Goal: Task Accomplishment & Management: Manage account settings

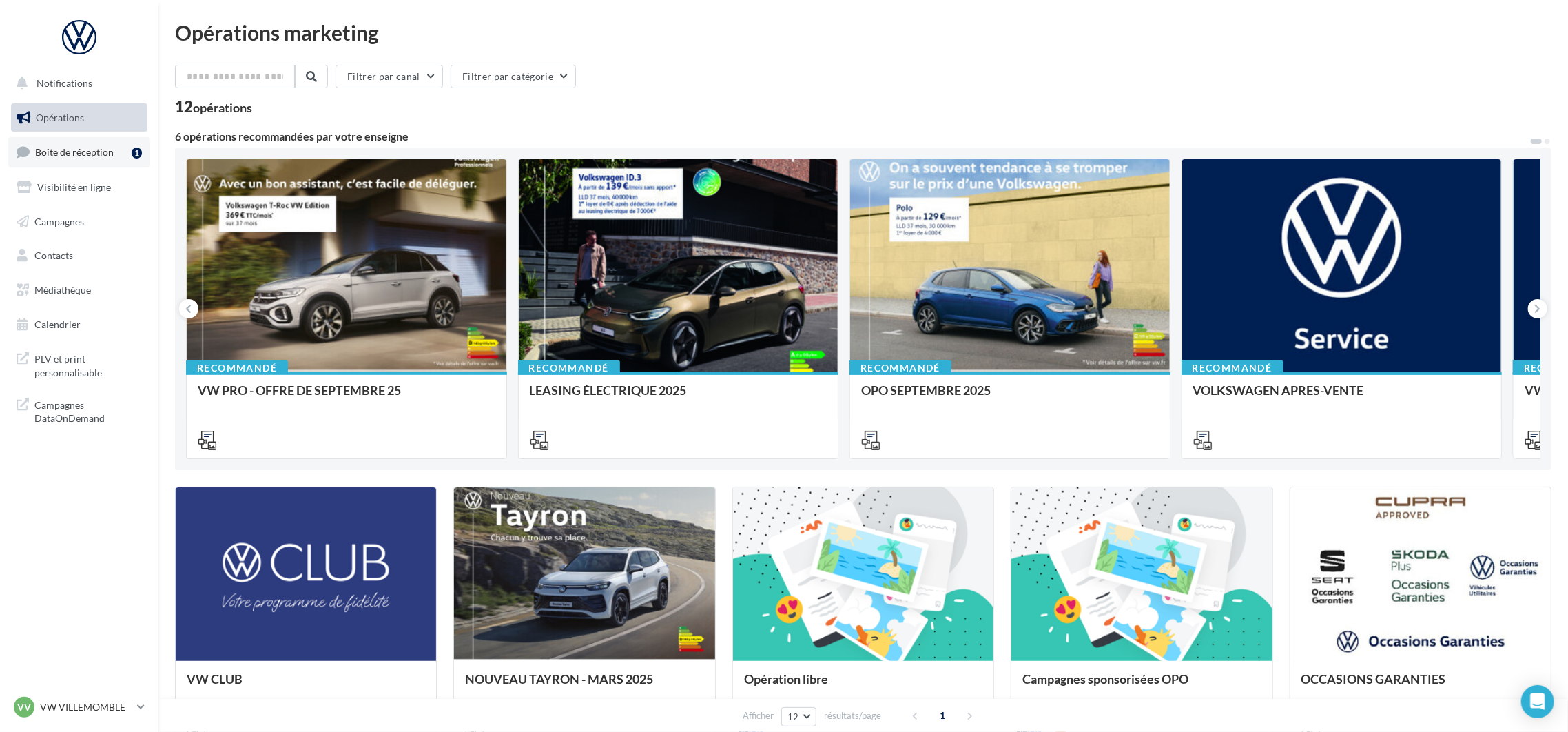
click at [58, 155] on span "Boîte de réception" at bounding box center [74, 152] width 78 height 12
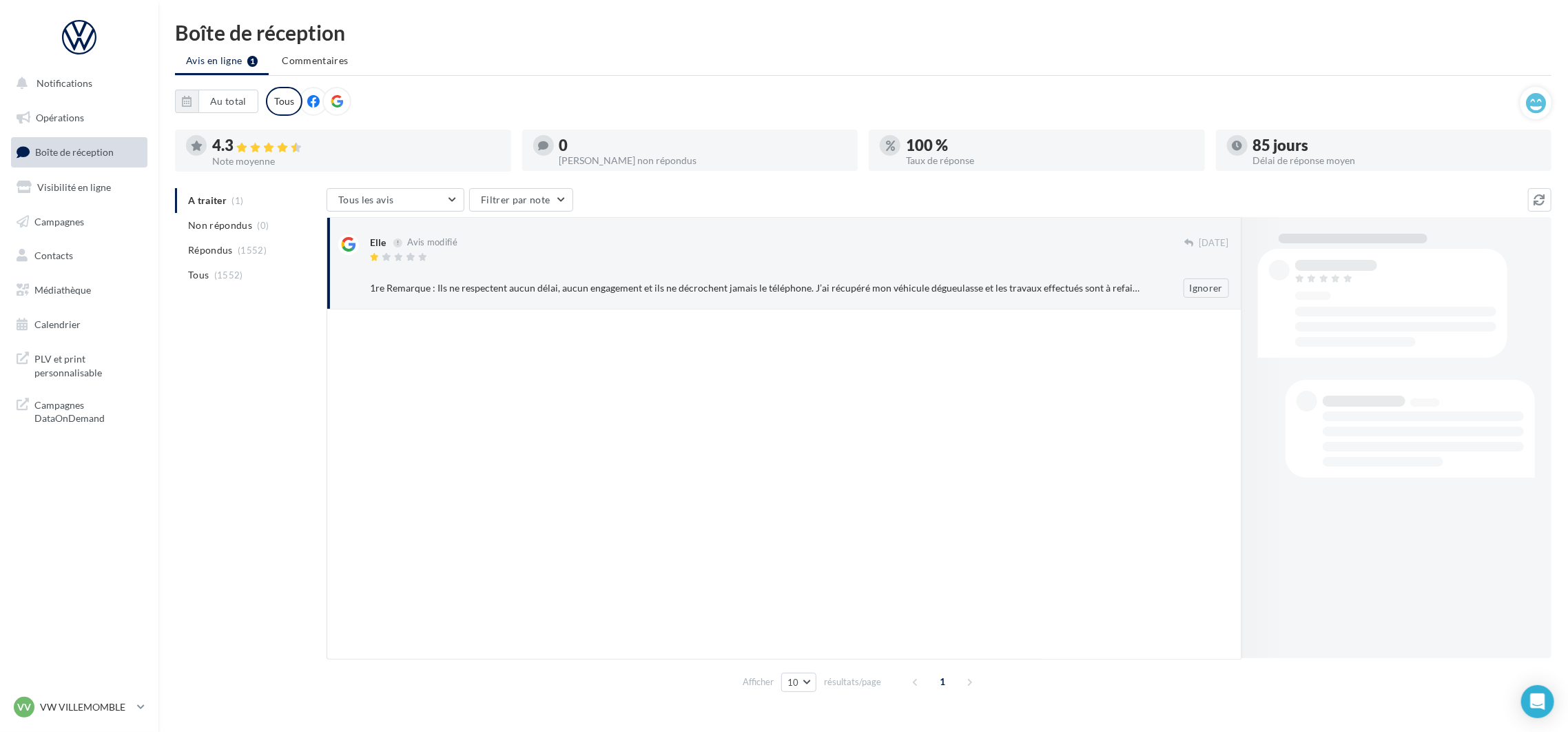
click at [439, 281] on div "1re Remarque : Ils ne respectent aucun délai, aucun engagement et ils ne décroc…" at bounding box center [755, 288] width 770 height 14
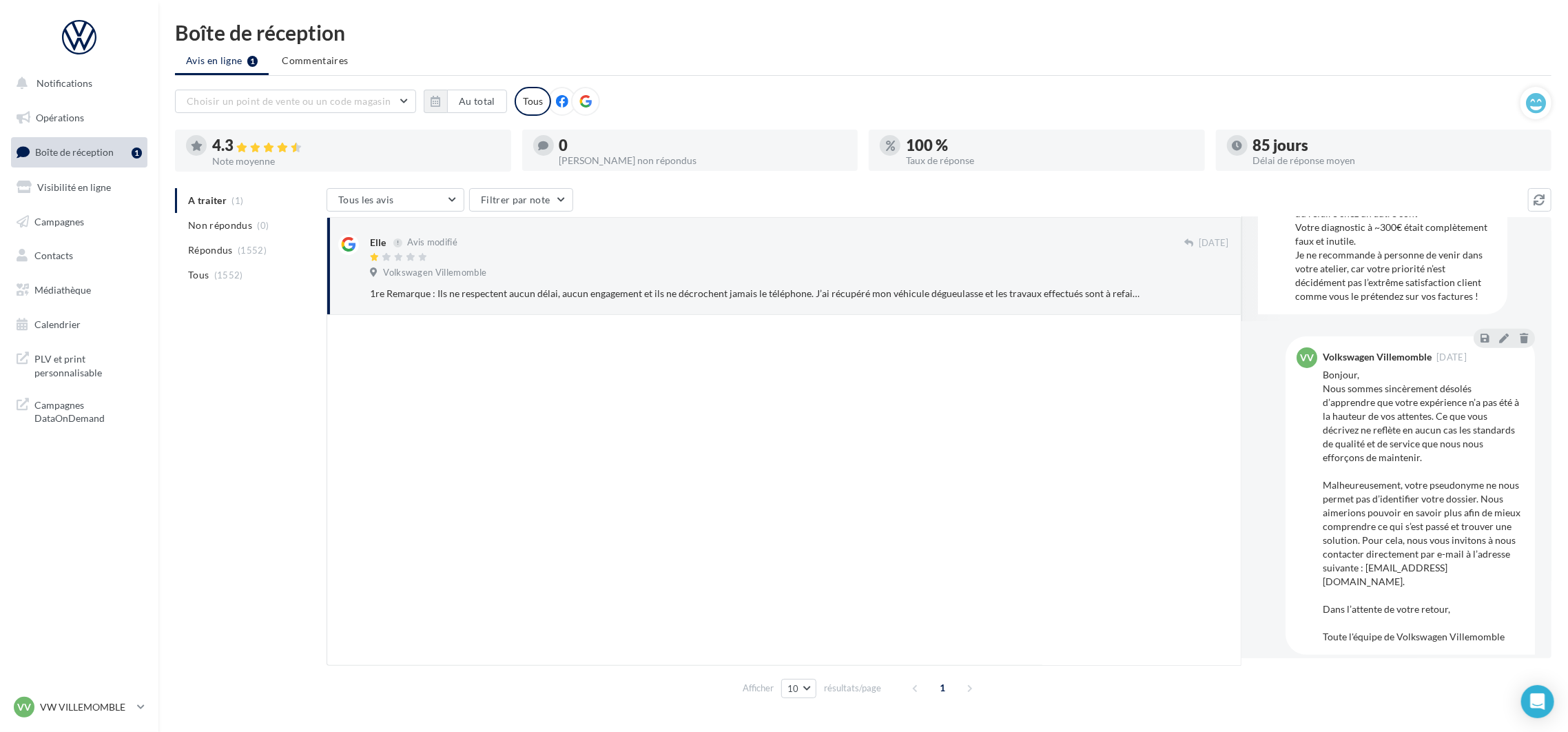
scroll to position [350, 0]
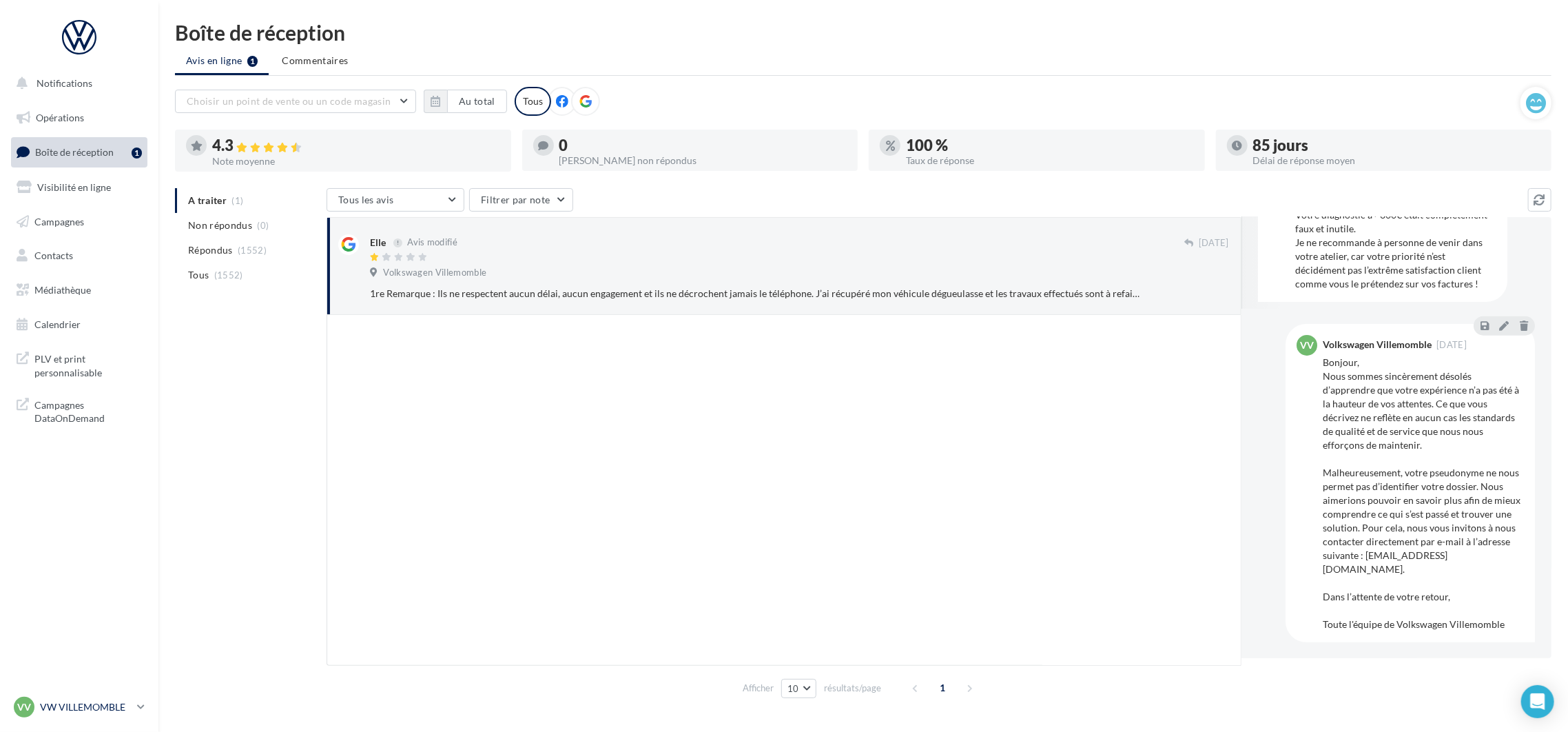
click at [109, 709] on p "VW VILLEMOMBLE" at bounding box center [86, 707] width 91 height 14
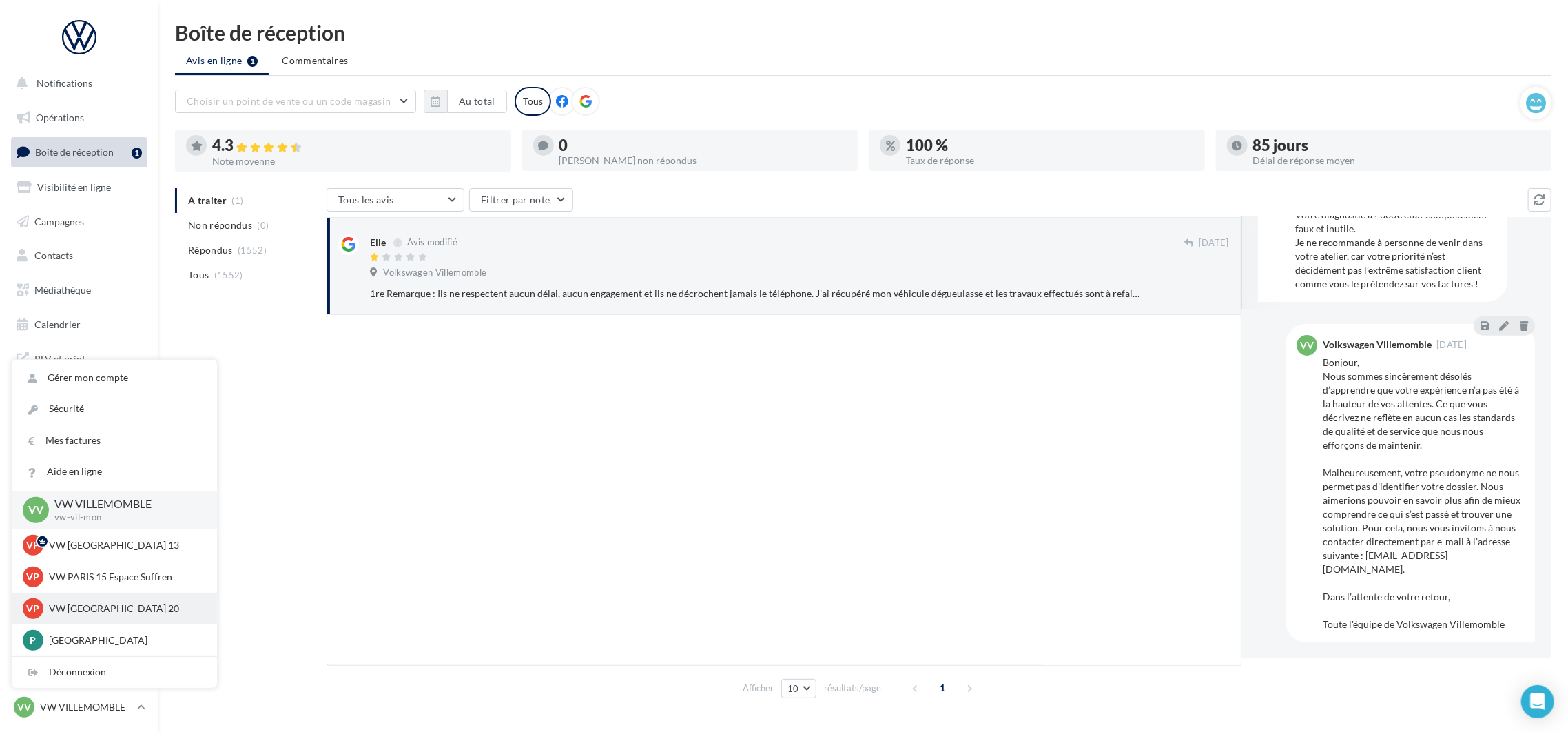
click at [110, 614] on div "VP VW PARIS 20 vw-par20-mon" at bounding box center [114, 608] width 183 height 21
